Goal: Contribute content

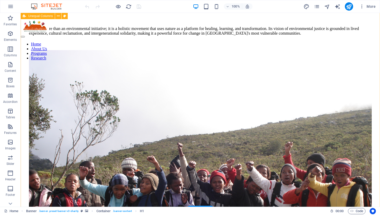
scroll to position [354, 0]
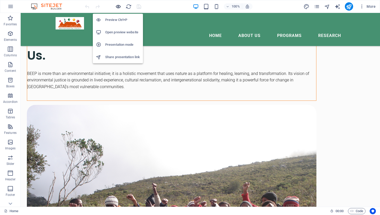
click at [116, 7] on icon "button" at bounding box center [118, 7] width 6 height 6
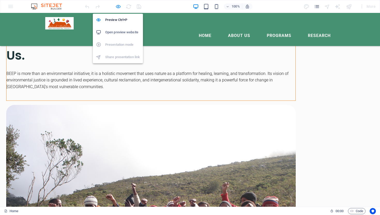
scroll to position [354, 0]
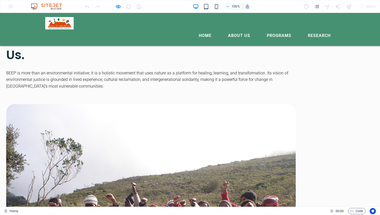
click at [232, 29] on link "About Us" at bounding box center [239, 35] width 30 height 12
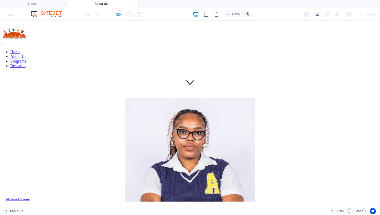
scroll to position [117, 0]
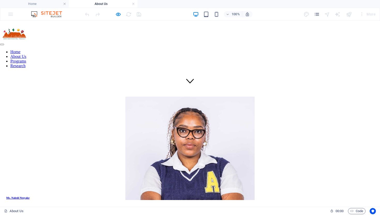
click at [313, 50] on nav "Home About Us Programs Research" at bounding box center [190, 59] width 380 height 19
click at [203, 50] on nav "Home About Us Programs Research" at bounding box center [190, 59] width 380 height 19
click at [57, 7] on li "Home" at bounding box center [34, 4] width 69 height 8
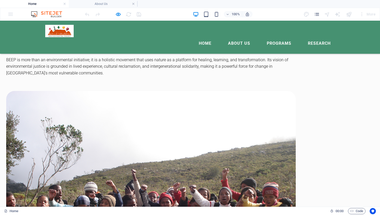
click at [321, 37] on link "Research" at bounding box center [319, 43] width 31 height 12
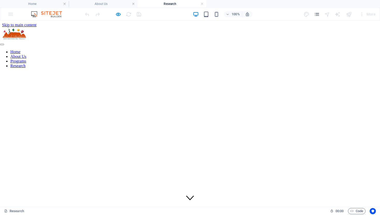
click at [230, 50] on nav "Home About Us Programs Research" at bounding box center [190, 59] width 380 height 19
click at [271, 50] on nav "Home About Us Programs Research" at bounding box center [190, 59] width 380 height 19
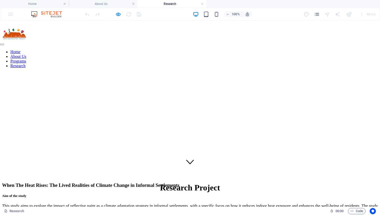
scroll to position [49, 0]
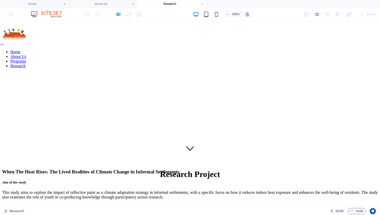
click at [202, 50] on nav "Home About Us Programs Research" at bounding box center [190, 59] width 380 height 19
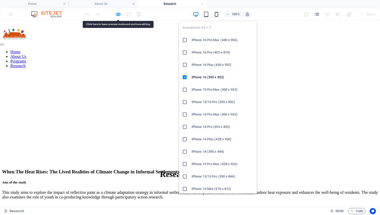
click at [217, 13] on icon "button" at bounding box center [216, 14] width 6 height 6
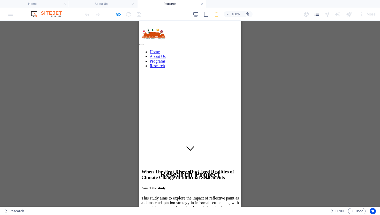
click at [228, 41] on div at bounding box center [190, 43] width 102 height 5
click at [190, 68] on nav "Home About Us Programs Research" at bounding box center [190, 59] width 102 height 19
click at [189, 68] on nav "Home About Us Programs Research" at bounding box center [190, 59] width 102 height 19
click at [230, 41] on div at bounding box center [190, 43] width 102 height 5
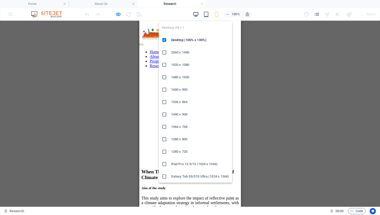
click at [194, 14] on icon "button" at bounding box center [196, 14] width 6 height 6
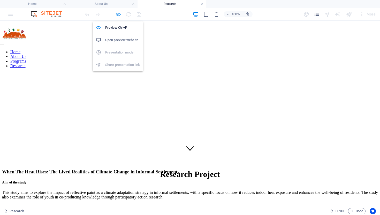
click at [117, 15] on icon "button" at bounding box center [118, 14] width 6 height 6
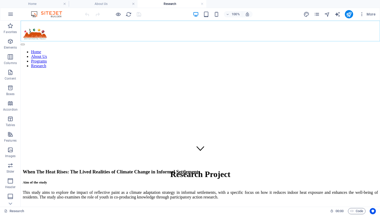
click at [79, 30] on div at bounding box center [200, 33] width 359 height 13
click at [38, 27] on div "Home About Us Programs Research" at bounding box center [200, 49] width 359 height 45
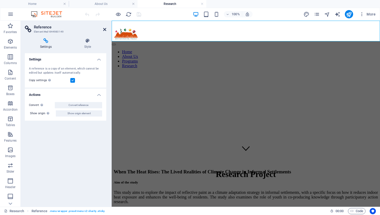
click at [104, 29] on icon at bounding box center [104, 29] width 3 height 4
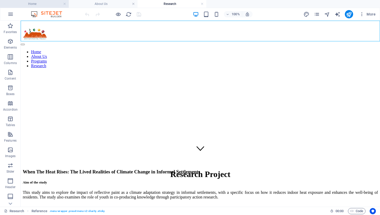
click at [44, 3] on h4 "Home" at bounding box center [34, 4] width 69 height 6
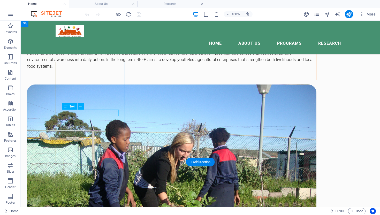
scroll to position [1218, 0]
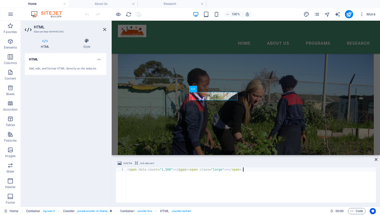
click at [182, 182] on div "< span data-count = "1,560" > </ span > < span class = "large" > + </ span >" at bounding box center [251, 188] width 250 height 43
click at [188, 171] on div "< span data-count = "1,560" > </ span > < span class = "large" > + </ span >" at bounding box center [251, 188] width 250 height 43
click at [226, 189] on div "< span data-count = "1,560" > </ span > 1560 < span class = "large" > + </ span…" at bounding box center [251, 188] width 250 height 43
type textarea "<span data-count="1,560"></span>1560<span class="large"> +</span>"
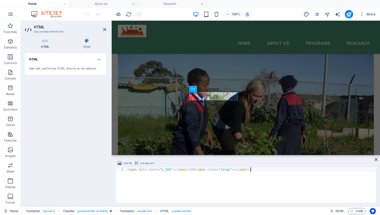
click at [373, 158] on div "Add file Link element <span data-count="1,560"></span>1560<span class="large"> …" at bounding box center [246, 181] width 268 height 51
click at [377, 160] on icon at bounding box center [375, 159] width 3 height 4
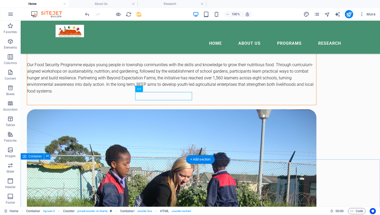
scroll to position [1218, 0]
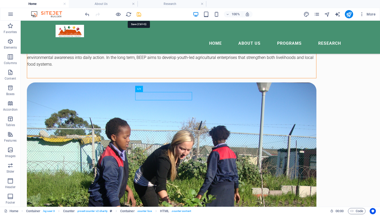
click at [137, 13] on icon "save" at bounding box center [139, 14] width 6 height 6
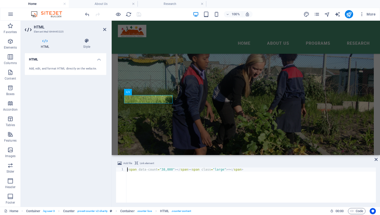
scroll to position [1191, 0]
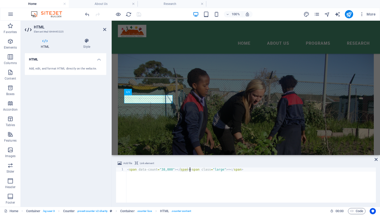
click at [190, 168] on div "< span data-count = "38,000" > </ span > < span class = "large" > + </ span >" at bounding box center [251, 188] width 250 height 43
click at [340, 179] on div "< span data-count = "38,000" > </ span > 38000 < span class = "large" > + </ sp…" at bounding box center [251, 188] width 250 height 43
type textarea "<span data-count="38,000"></span>38000<span class="large"> +</span>"
click at [377, 160] on icon at bounding box center [375, 159] width 3 height 4
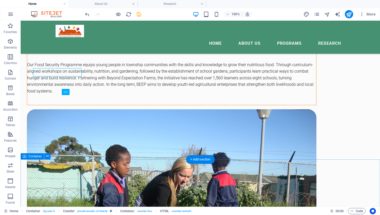
scroll to position [1218, 0]
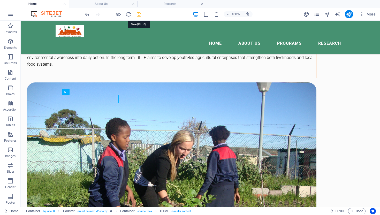
click at [136, 14] on icon "save" at bounding box center [139, 14] width 6 height 6
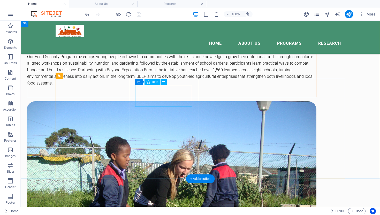
scroll to position [1204, 0]
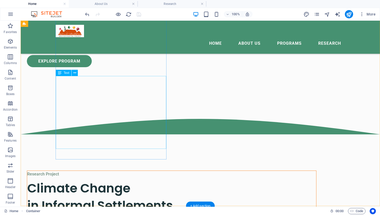
scroll to position [565, 0]
